Goal: Task Accomplishment & Management: Use online tool/utility

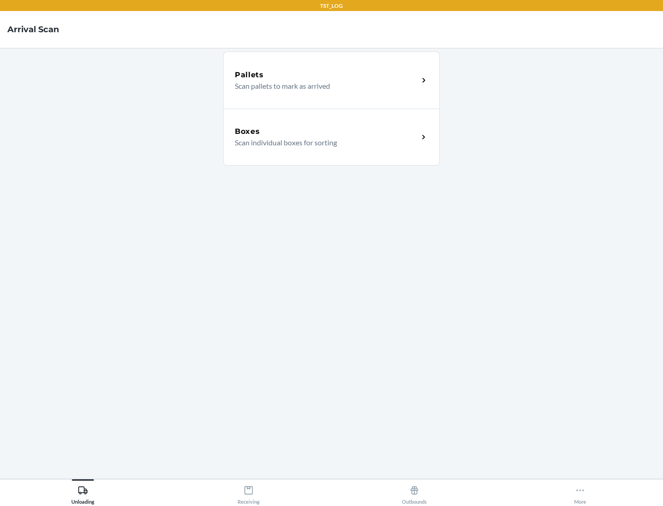
click at [326, 132] on div "Boxes" at bounding box center [327, 131] width 184 height 11
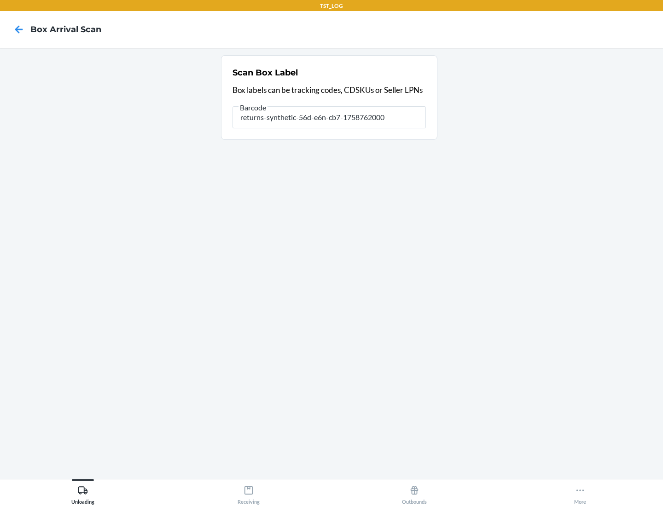
type input "returns-synthetic-56d-e6n-cb7-1758762000"
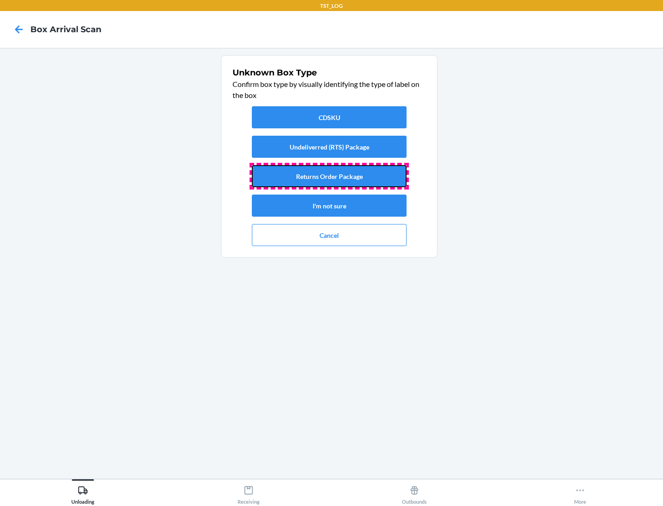
click at [329, 176] on button "Returns Order Package" at bounding box center [329, 176] width 155 height 22
